Goal: Task Accomplishment & Management: Use online tool/utility

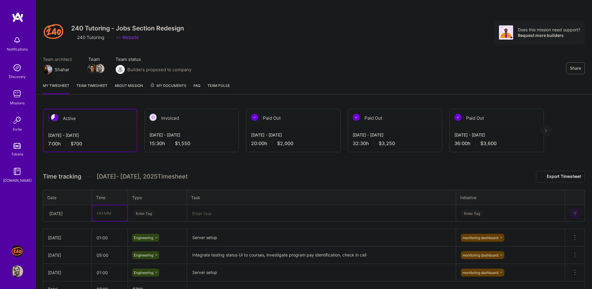
click at [115, 218] on input "text" at bounding box center [109, 213] width 35 height 16
type input "02:00"
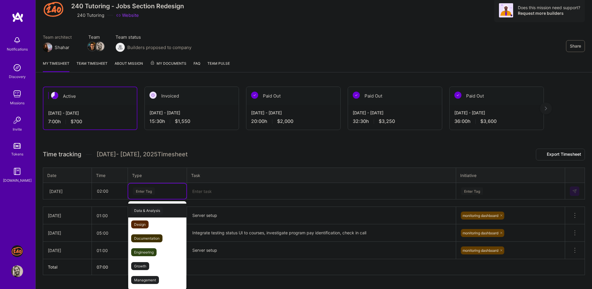
scroll to position [24, 0]
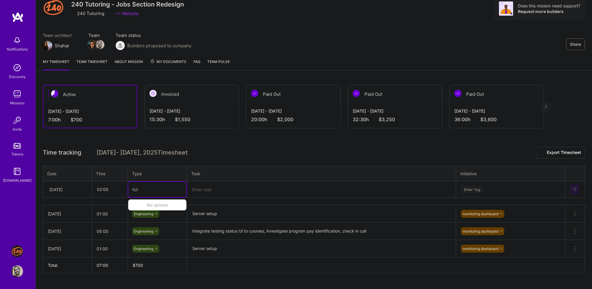
type input "ק"
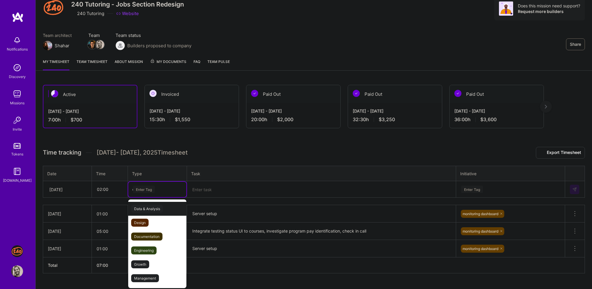
type input "eng"
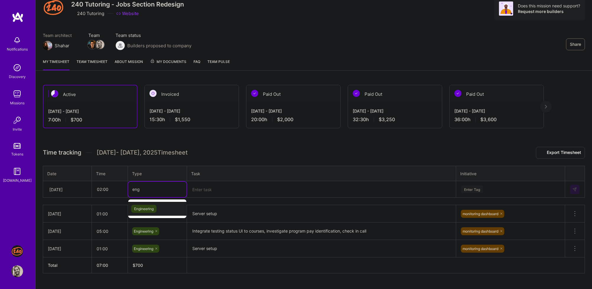
click at [153, 211] on span "Engineering" at bounding box center [143, 209] width 25 height 8
click at [211, 187] on textarea at bounding box center [322, 189] width 268 height 15
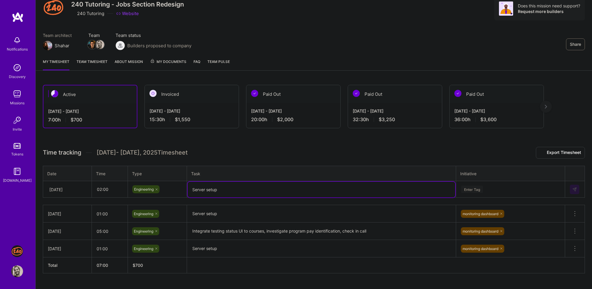
type textarea "Server setup"
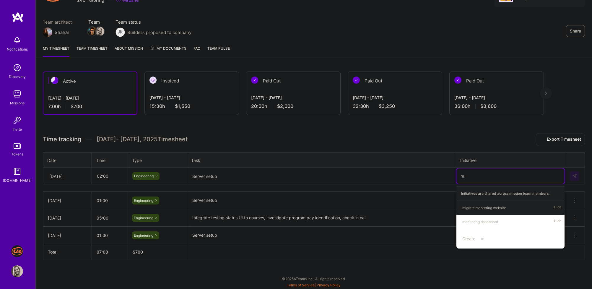
scroll to position [35, 0]
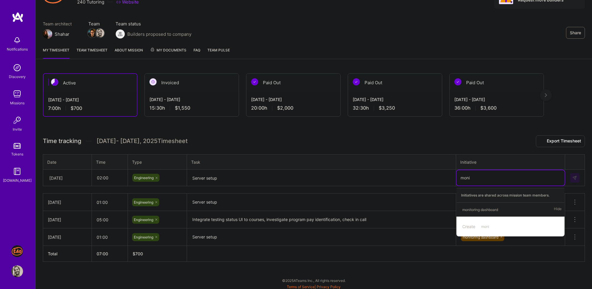
type input "monit"
click at [489, 211] on div "monitoring dashboard" at bounding box center [481, 210] width 36 height 6
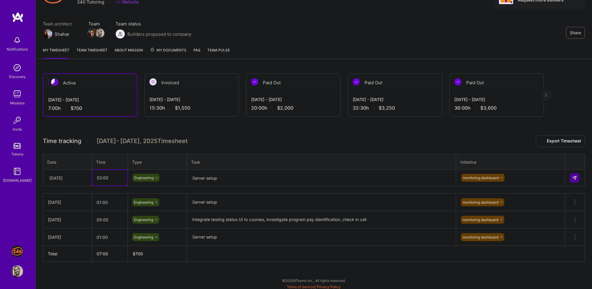
drag, startPoint x: 99, startPoint y: 178, endPoint x: 160, endPoint y: 177, distance: 60.6
click at [160, 177] on tr "[DATE] 02:00 Engineering Server setup monitoring dashboard" at bounding box center [314, 178] width 542 height 17
type input "01:30"
drag, startPoint x: 517, startPoint y: 146, endPoint x: 521, endPoint y: 146, distance: 4.1
click at [517, 146] on div "Time tracking [DATE] - [DATE] Timesheet Export Timesheet Date Time Type Task In…" at bounding box center [314, 198] width 543 height 127
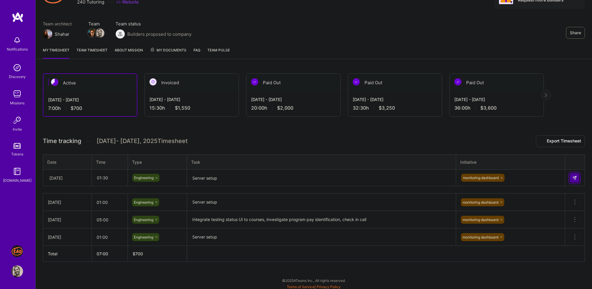
click at [572, 176] on button at bounding box center [574, 177] width 9 height 9
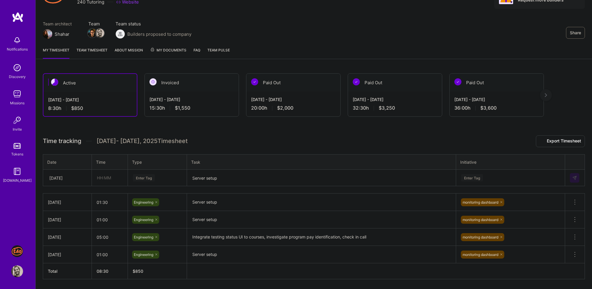
drag, startPoint x: 156, startPoint y: 133, endPoint x: 218, endPoint y: 138, distance: 62.3
click at [219, 138] on div "Active [DATE] - [DATE] 8:30 h $850 Invoiced [DATE] - [DATE] 15:30 h $1,550 Paid…" at bounding box center [314, 187] width 557 height 242
click at [218, 138] on h3 "Time tracking [DATE] - [DATE] Timesheet Export Timesheet" at bounding box center [314, 141] width 543 height 12
